Goal: Check status: Check status

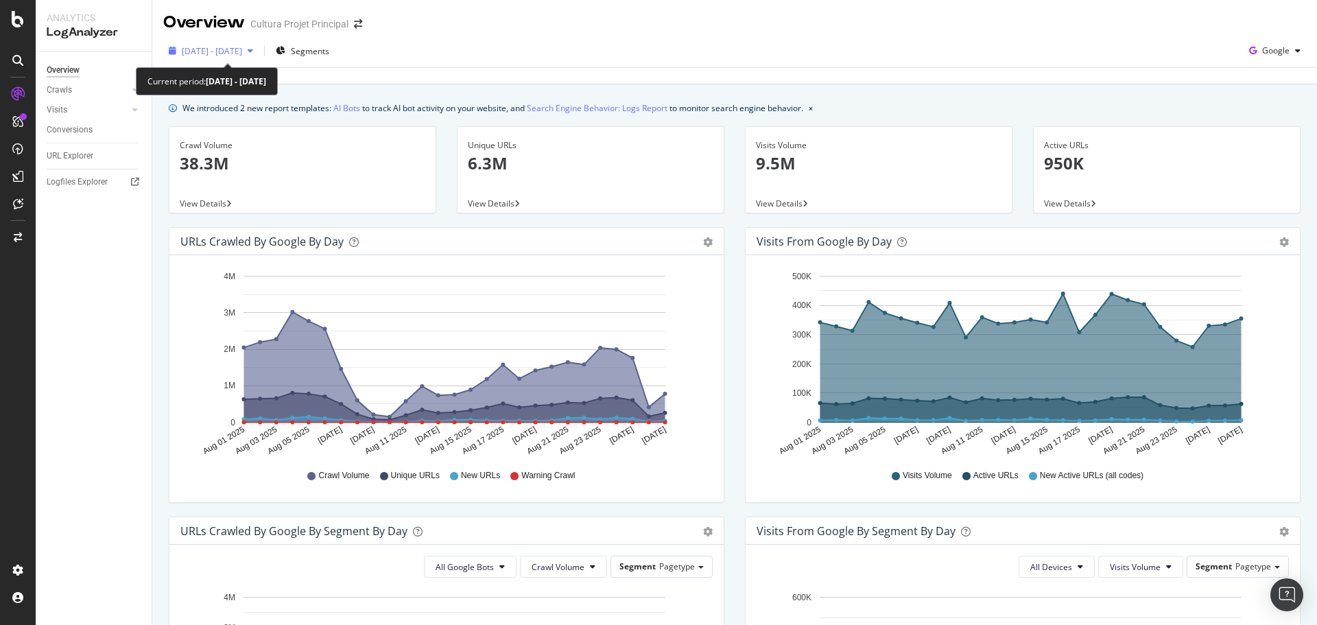
click at [242, 45] on span "[DATE] - [DATE]" at bounding box center [212, 51] width 60 height 12
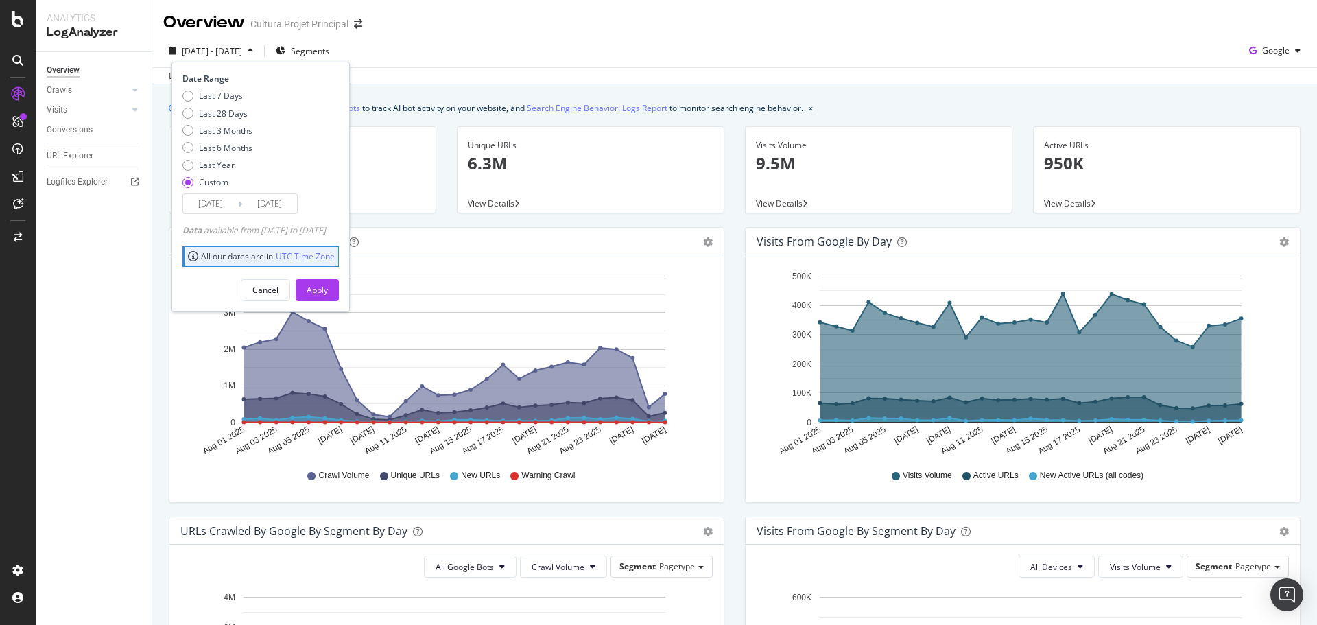
click at [224, 196] on input "[DATE]" at bounding box center [210, 203] width 55 height 19
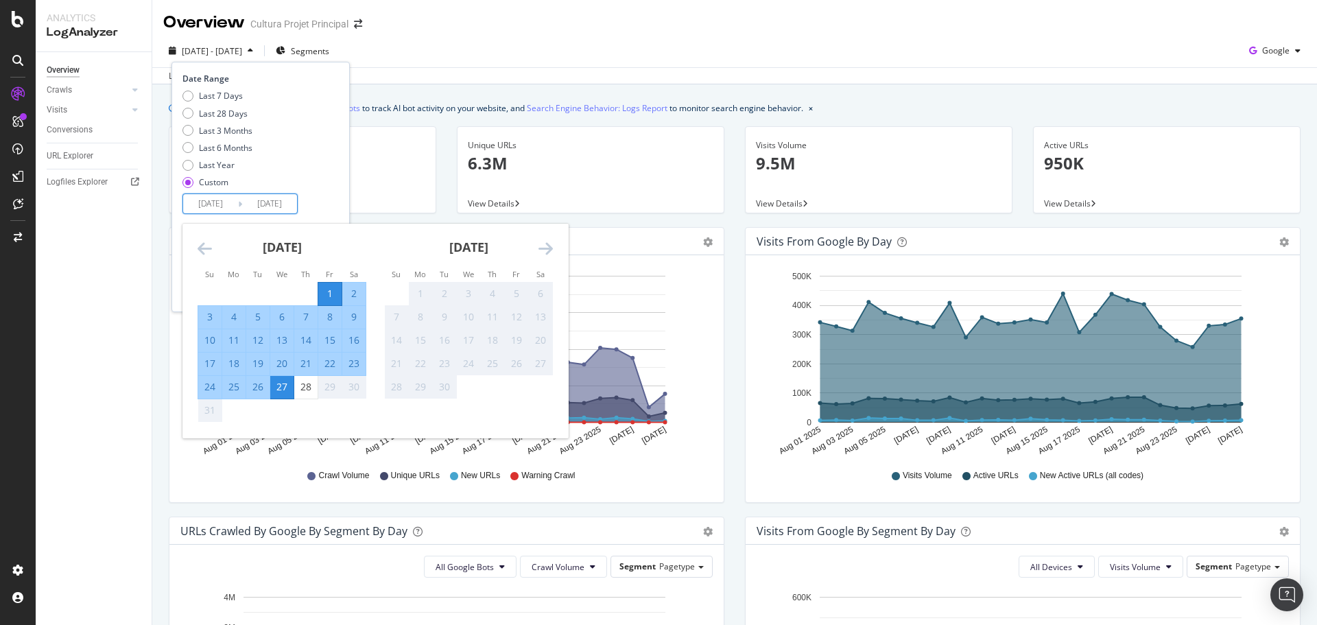
click at [333, 294] on div "1" at bounding box center [329, 294] width 23 height 14
click at [302, 385] on div "28" at bounding box center [305, 387] width 23 height 14
type input "[DATE]"
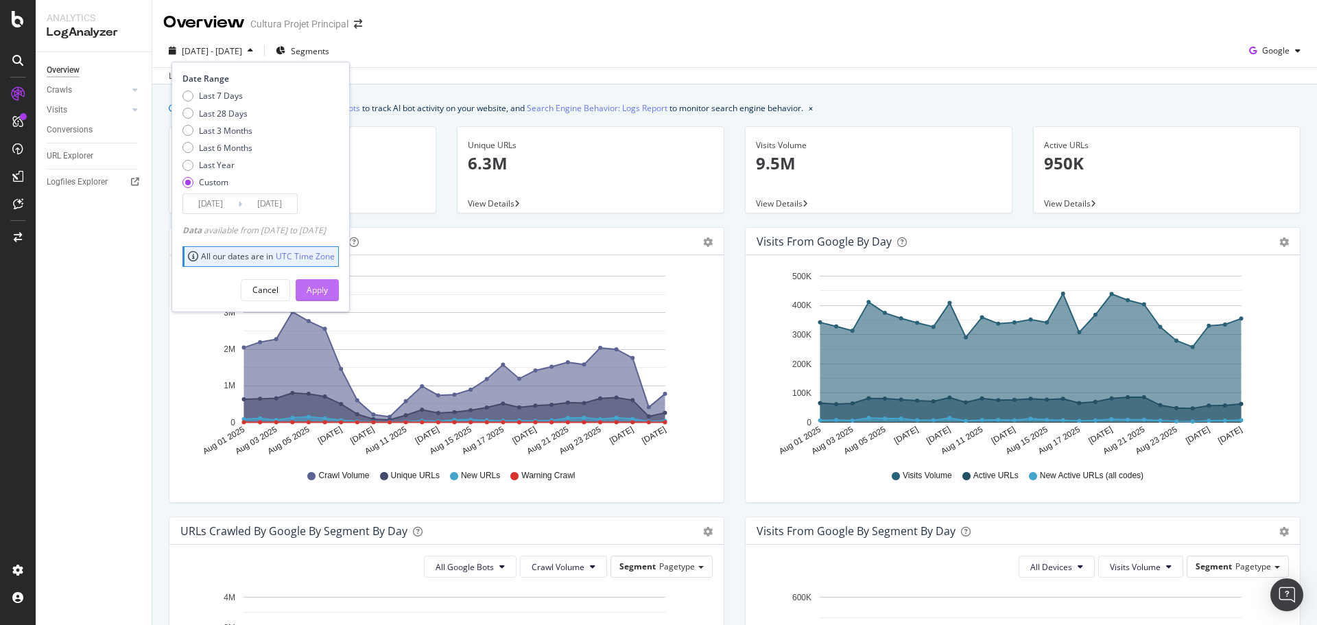
click at [328, 286] on div "Apply" at bounding box center [317, 290] width 21 height 12
